Goal: Navigation & Orientation: Find specific page/section

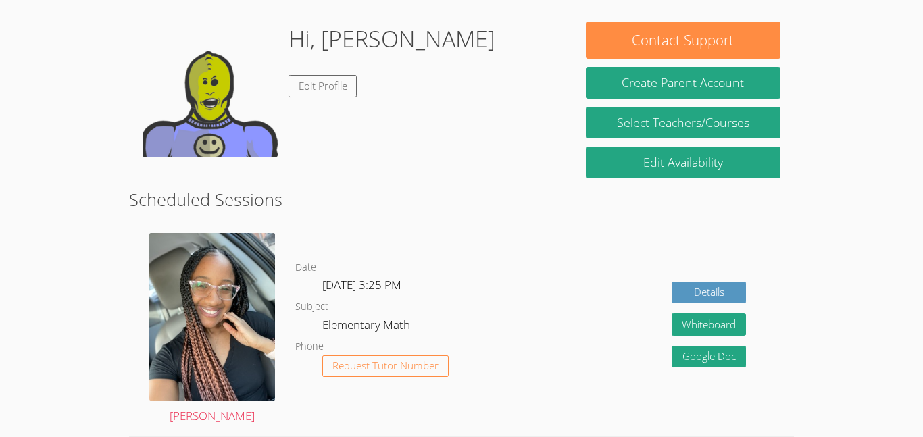
scroll to position [192, 0]
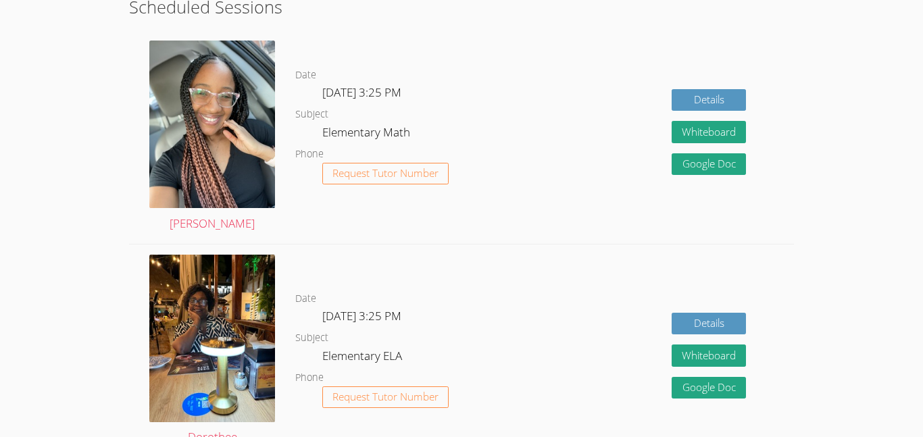
scroll to position [387, 0]
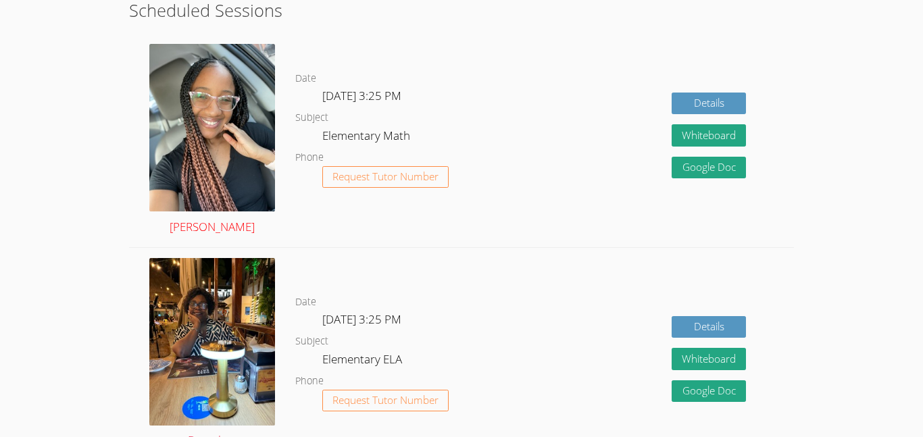
click at [251, 126] on img at bounding box center [212, 128] width 126 height 168
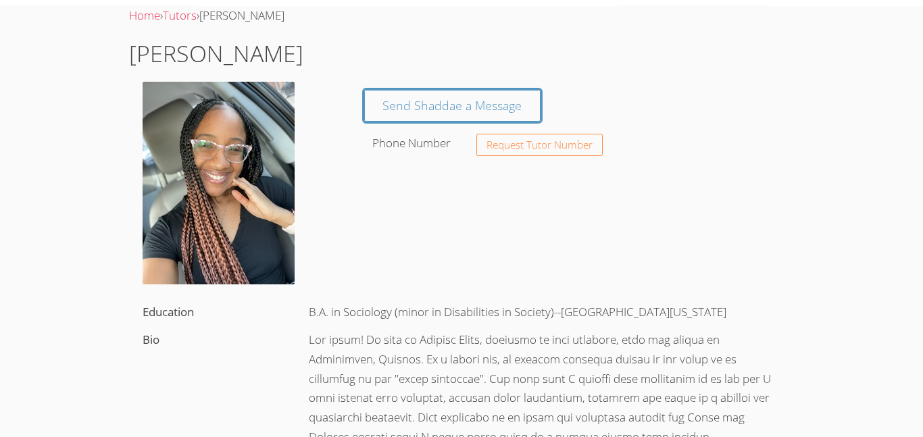
scroll to position [39, 0]
